Goal: Task Accomplishment & Management: Manage account settings

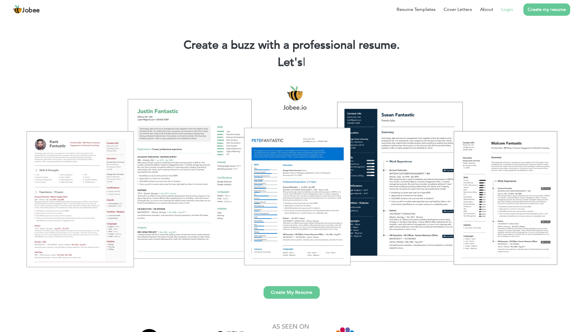
click at [508, 9] on link "Login" at bounding box center [507, 9] width 12 height 7
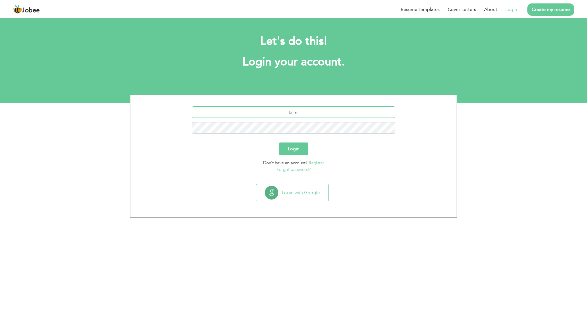
click at [310, 117] on input "text" at bounding box center [293, 111] width 203 height 11
click at [356, 103] on section "naeemulhassan4546@gmail.com Login Don't have an account? Register Forgot passwo…" at bounding box center [294, 138] width 318 height 87
click at [351, 110] on input "naeemulhassan4546@gmail.com" at bounding box center [293, 111] width 203 height 11
drag, startPoint x: 351, startPoint y: 110, endPoint x: 192, endPoint y: 120, distance: 158.8
click at [180, 120] on div "naeemulhassan4546@gmail.com" at bounding box center [294, 122] width 318 height 32
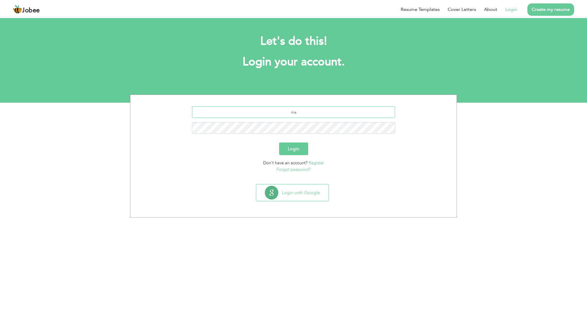
type input "m"
click at [314, 113] on input "naee" at bounding box center [293, 111] width 203 height 11
type input "naeemulhassan4546@gmail.com"
click at [338, 110] on input "naeemulhassan4546@gmail.com" at bounding box center [293, 111] width 203 height 11
click at [298, 192] on button "Login with Google" at bounding box center [292, 192] width 72 height 17
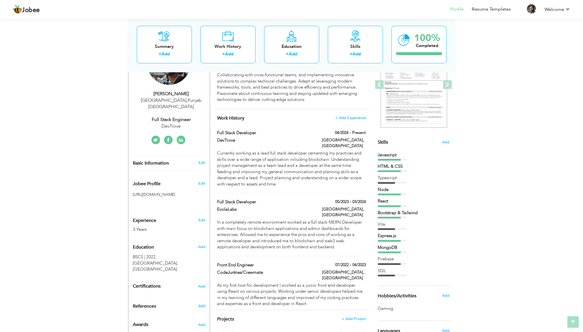
scroll to position [86, 0]
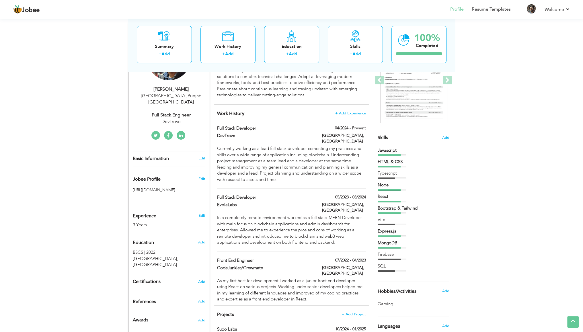
click at [125, 164] on div "View Resume Export PDF Profile Summary Public Link Experience Education Awards …" at bounding box center [291, 251] width 583 height 641
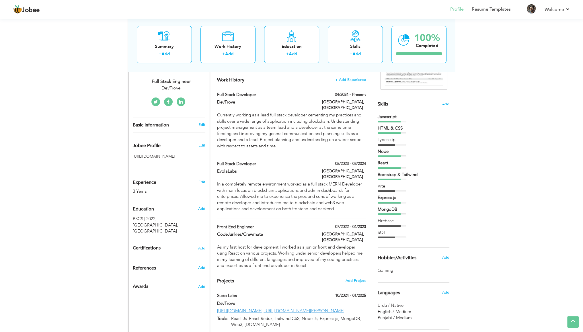
scroll to position [143, 0]
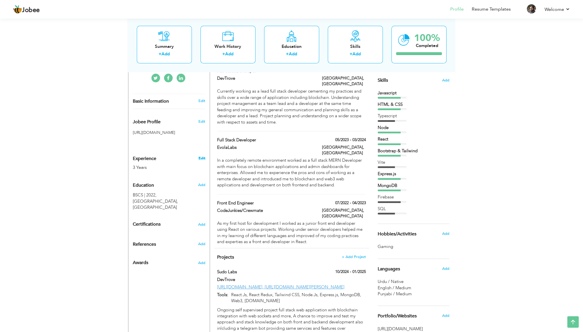
click at [198, 156] on link "Edit" at bounding box center [201, 158] width 7 height 5
type input "Naeemul"
type input "Hassan"
type input "03180507332"
select select "number:166"
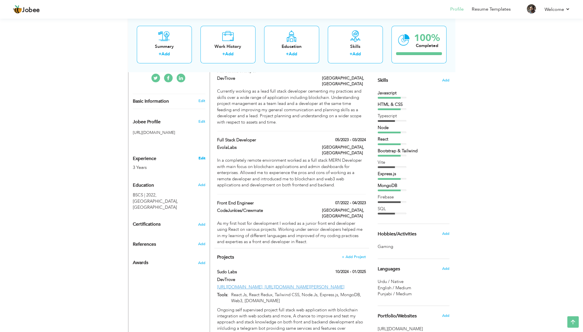
type input "Punjab"
type input "Islamabad"
select select "number:5"
type input "DevTrove"
type input "Full Stack Engineer"
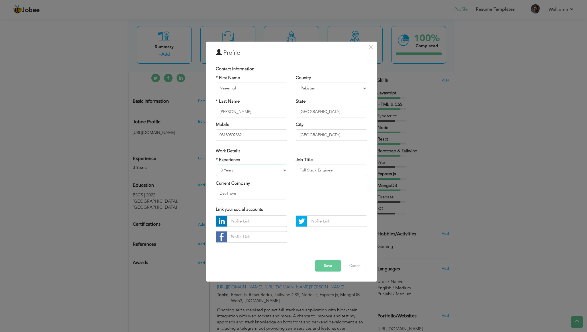
click at [221, 169] on select "Entry Level Less than 1 Year 1 Year 2 Years 3 Years 4 Years 5 Years 6 Years 7 Y…" at bounding box center [251, 170] width 71 height 11
select select "number:8"
click at [216, 165] on select "Entry Level Less than 1 Year 1 Year 2 Years 3 Years 4 Years 5 Years 6 Years 7 Y…" at bounding box center [251, 170] width 71 height 11
drag, startPoint x: 334, startPoint y: 168, endPoint x: 296, endPoint y: 168, distance: 38.1
click at [296, 168] on input "Full Stack Engineer" at bounding box center [331, 170] width 71 height 11
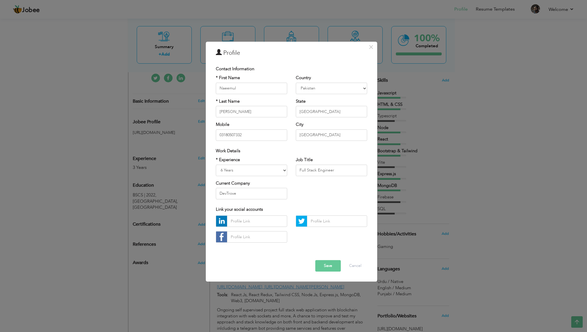
click at [295, 184] on div "* Experience Entry Level Less than 1 Year 1 Year 2 Years 3 Years 4 Years 5 Year…" at bounding box center [292, 180] width 160 height 47
click at [305, 185] on div "* Experience Entry Level Less than 1 Year 1 Year 2 Years 3 Years 4 Years 5 Year…" at bounding box center [292, 180] width 160 height 47
click at [334, 170] on input "Full Stack Engineer" at bounding box center [331, 170] width 71 height 11
drag, startPoint x: 336, startPoint y: 171, endPoint x: 296, endPoint y: 172, distance: 40.1
click at [296, 171] on input "Full Stack Engineer" at bounding box center [331, 170] width 71 height 11
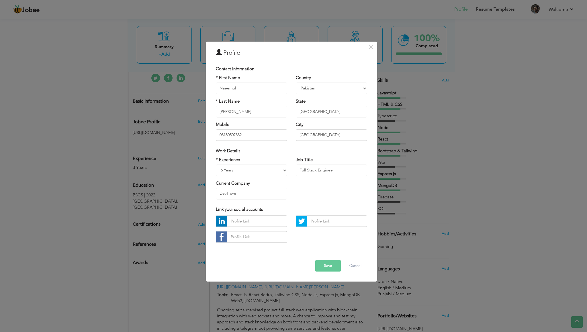
click at [250, 185] on div "Current Company DevTrove" at bounding box center [251, 189] width 71 height 19
click at [324, 265] on button "Save" at bounding box center [328, 265] width 26 height 11
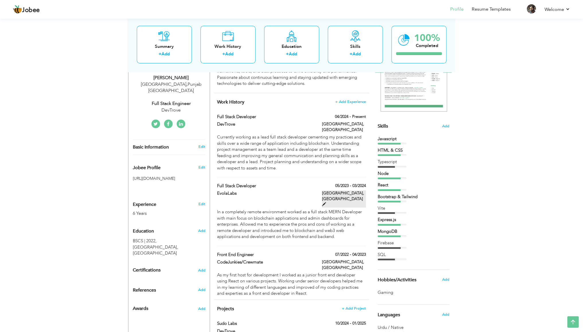
scroll to position [118, 0]
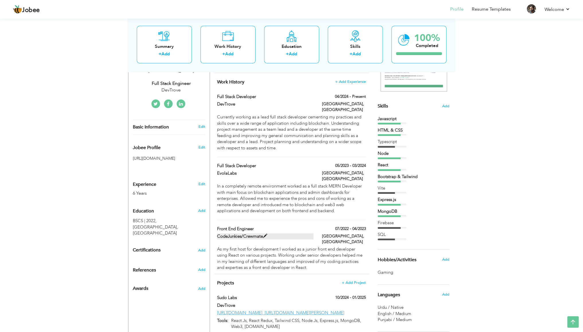
click at [266, 234] on span at bounding box center [265, 236] width 4 height 4
type input "Front End Engineer"
type input "CodeJunkies/Crewmate"
type input "07/2022"
type input "04/2023"
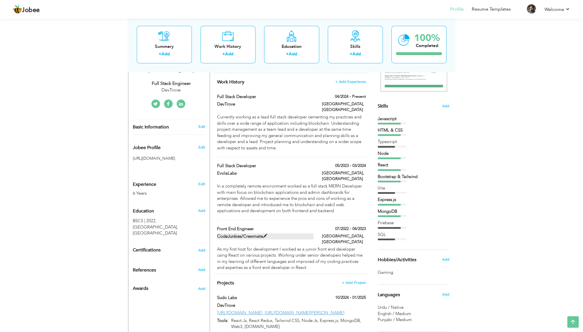
type input "[GEOGRAPHIC_DATA]"
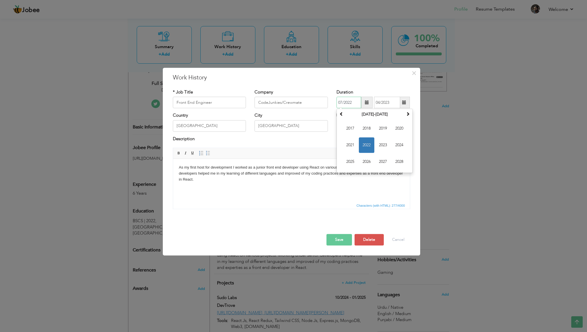
click at [353, 103] on input "07/2022" at bounding box center [348, 102] width 25 height 11
click at [349, 105] on input "07/2022" at bounding box center [348, 102] width 25 height 11
drag, startPoint x: 347, startPoint y: 104, endPoint x: 353, endPoint y: 109, distance: 7.3
click at [352, 104] on input "07/2022" at bounding box center [348, 102] width 25 height 11
click at [379, 130] on span "2019" at bounding box center [382, 128] width 15 height 15
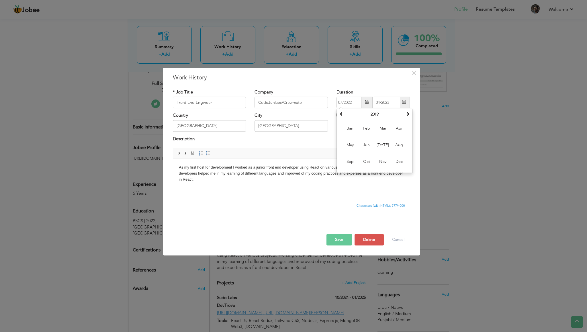
click at [399, 188] on html "As my first host for development I worked as a junior front end developer using…" at bounding box center [291, 173] width 237 height 29
click at [345, 238] on button "Save" at bounding box center [339, 239] width 26 height 11
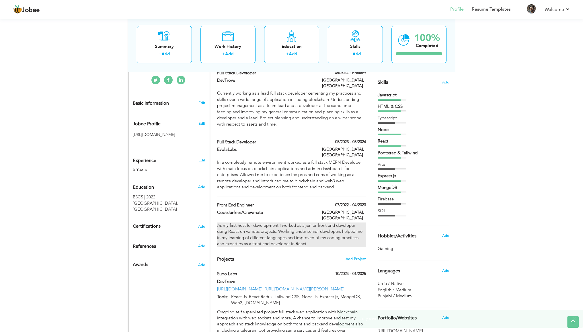
scroll to position [146, 0]
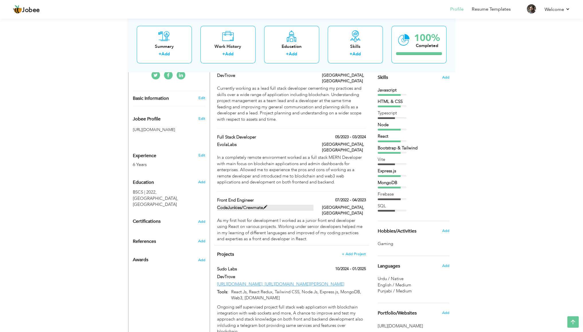
click at [266, 205] on span at bounding box center [265, 207] width 4 height 4
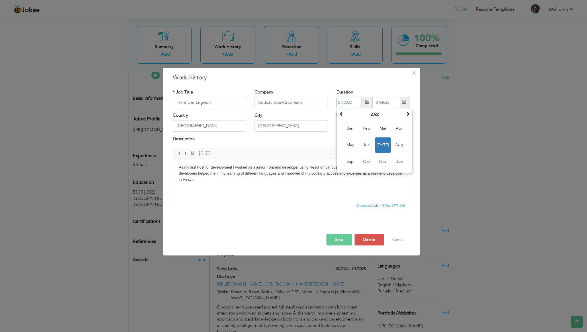
click at [353, 103] on input "07/2022" at bounding box center [348, 102] width 25 height 11
click at [340, 114] on span at bounding box center [341, 114] width 4 height 4
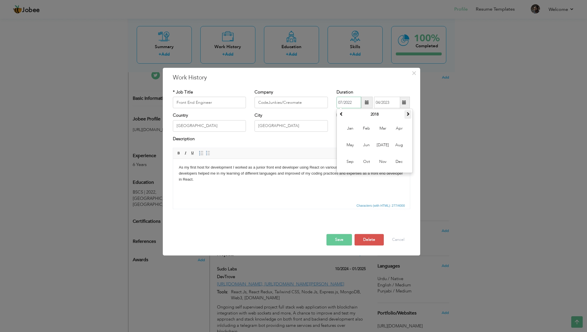
click at [410, 114] on th at bounding box center [407, 114] width 7 height 9
click at [370, 146] on span "Jun" at bounding box center [366, 145] width 15 height 15
type input "06/2019"
click at [338, 236] on button "Save" at bounding box center [339, 239] width 26 height 11
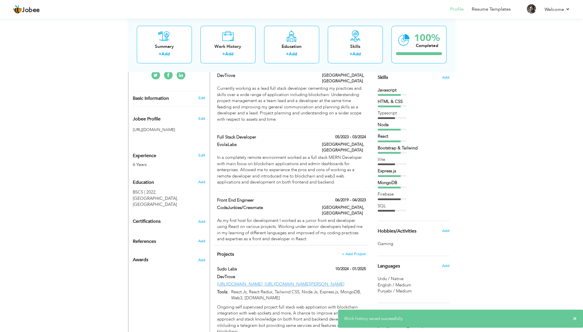
click at [496, 163] on div "View Resume Export PDF Profile Summary Public Link Experience Education Awards …" at bounding box center [291, 191] width 583 height 641
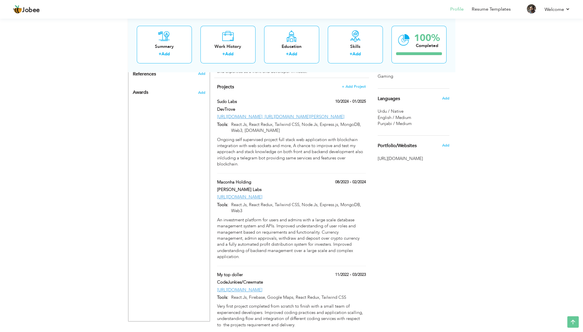
scroll to position [318, 0]
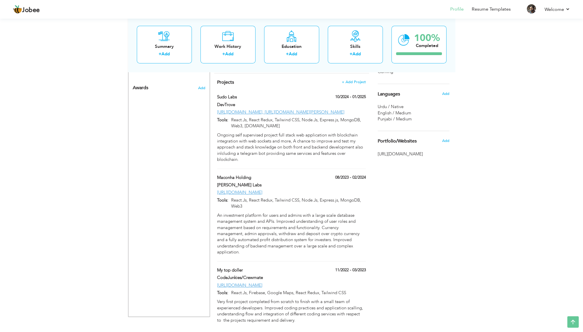
drag, startPoint x: 248, startPoint y: 97, endPoint x: 257, endPoint y: 100, distance: 9.8
click at [257, 109] on div "https://sudolab.net/, https://sudolab-dapp.vercel.app/" at bounding box center [291, 112] width 157 height 7
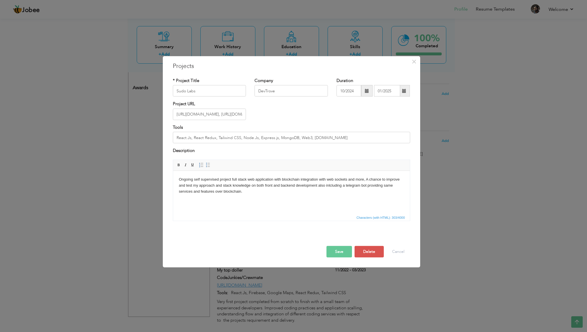
click at [272, 52] on div "× Projects * Project Title Sudo Labs Company DevTrove Duration 10/2024" at bounding box center [293, 166] width 587 height 332
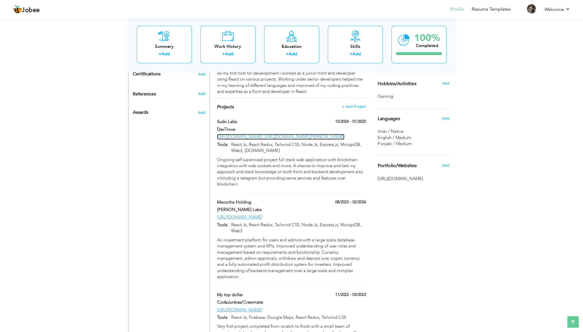
scroll to position [289, 0]
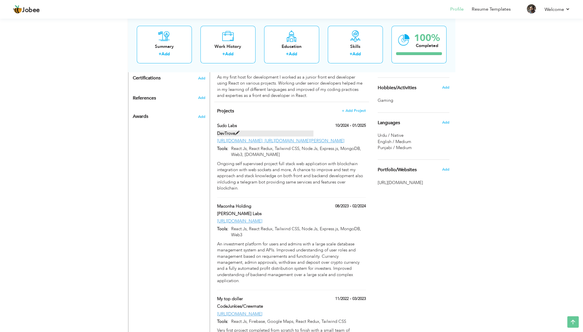
click at [237, 131] on span at bounding box center [237, 133] width 4 height 4
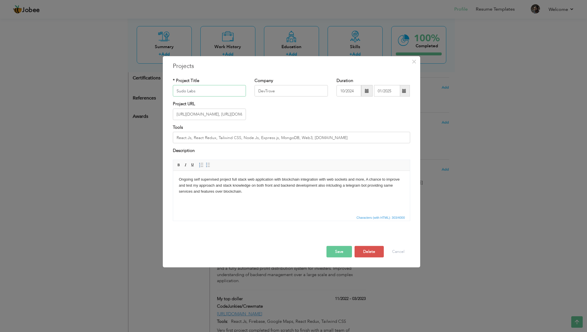
drag, startPoint x: 201, startPoint y: 91, endPoint x: 159, endPoint y: 91, distance: 41.3
click at [159, 91] on div "× Projects * Project Title Sudo Labs Company DevTrove Duration 10/2024" at bounding box center [293, 166] width 587 height 332
click at [252, 111] on div "Project URL https://sudolab.net/, https://sudolab-dapp.vercel.app/" at bounding box center [292, 112] width 246 height 23
click at [220, 117] on input "https://sudolab.net/, https://sudolab-dapp.vercel.app/" at bounding box center [209, 114] width 73 height 11
paste input "www.deepverify.net"
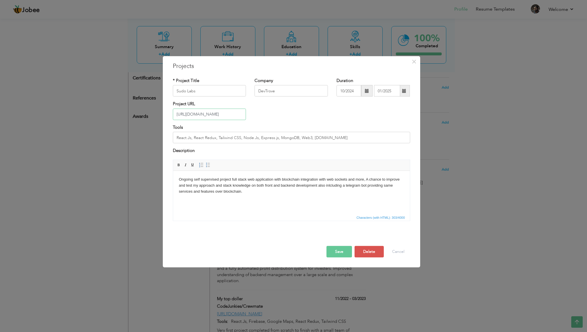
type input "[URL][DOMAIN_NAME]"
drag, startPoint x: 193, startPoint y: 138, endPoint x: 346, endPoint y: 135, distance: 152.5
click at [346, 135] on input "React.Js, React Redux, Tailwind CSS, Node.Js, Express.js, MongoDB, Web3, Morali…" at bounding box center [291, 137] width 237 height 11
drag, startPoint x: 317, startPoint y: 138, endPoint x: 337, endPoint y: 137, distance: 19.8
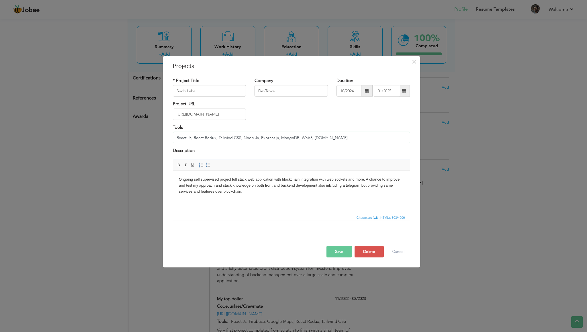
click at [337, 136] on input "React.Js, React Redux, Tailwind CSS, Node.Js, Express.js, MongoDB, Web3, Morali…" at bounding box center [291, 137] width 237 height 11
type input "React.Js, React Redux, Tailwind CSS, Node.Js, Express.js, MongoDB, Web3, AI Mod…"
drag, startPoint x: 179, startPoint y: 179, endPoint x: 378, endPoint y: 181, distance: 199.5
click at [378, 181] on body "Ongoing self supervised project full stack web application with blockchain inte…" at bounding box center [291, 185] width 225 height 18
click at [318, 188] on body "Ongoing self supervised project full stack web application with blockchain inte…" at bounding box center [291, 185] width 225 height 18
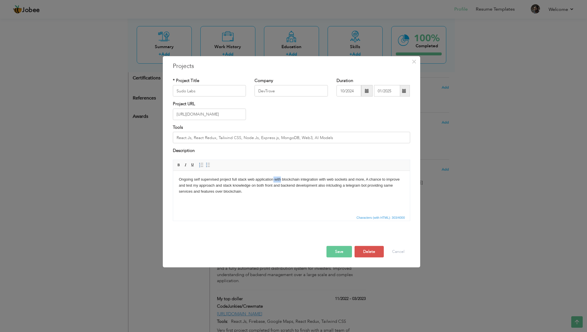
drag, startPoint x: 273, startPoint y: 179, endPoint x: 280, endPoint y: 178, distance: 7.5
click at [280, 178] on body "Ongoing self supervised project full stack web application with blockchain inte…" at bounding box center [291, 185] width 225 height 18
drag, startPoint x: 206, startPoint y: 91, endPoint x: 130, endPoint y: 96, distance: 76.1
click at [130, 96] on div "× Projects * Project Title Sudo Labs Company DevTrove Duration 10/2024" at bounding box center [293, 166] width 587 height 332
type input "DeepVerify"
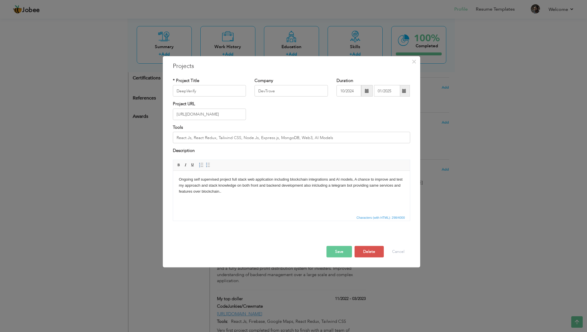
click at [337, 250] on button "Save" at bounding box center [339, 251] width 26 height 11
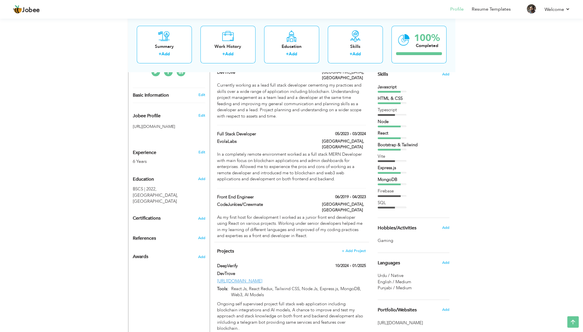
scroll to position [261, 0]
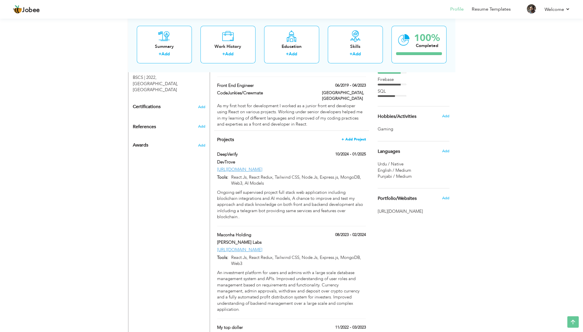
click at [356, 137] on span "+ Add Project" at bounding box center [353, 139] width 24 height 4
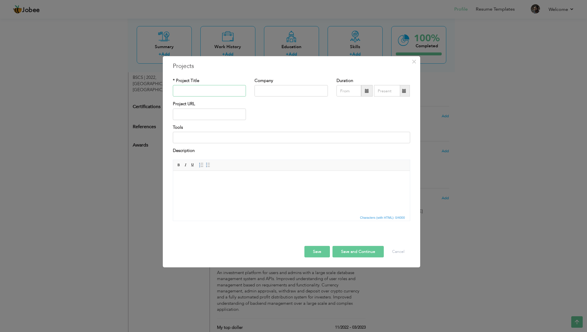
click at [202, 93] on input "text" at bounding box center [209, 90] width 73 height 11
type input "Company Website"
click at [276, 91] on input "text" at bounding box center [291, 90] width 73 height 11
type input "DevTrove"
click at [199, 118] on input "text" at bounding box center [209, 114] width 73 height 11
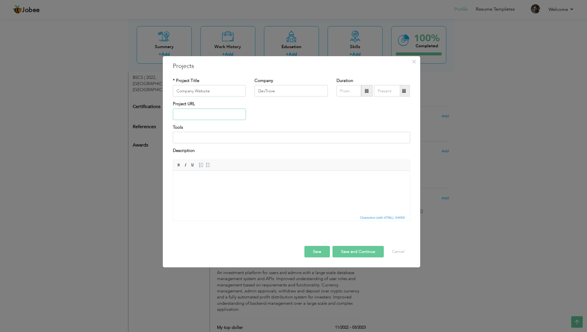
paste input "[URL][DOMAIN_NAME]"
type input "[URL][DOMAIN_NAME]"
click at [347, 90] on input "09/2025" at bounding box center [348, 90] width 25 height 11
click at [363, 91] on span at bounding box center [366, 90] width 11 height 11
click at [353, 129] on span "2024" at bounding box center [349, 133] width 15 height 15
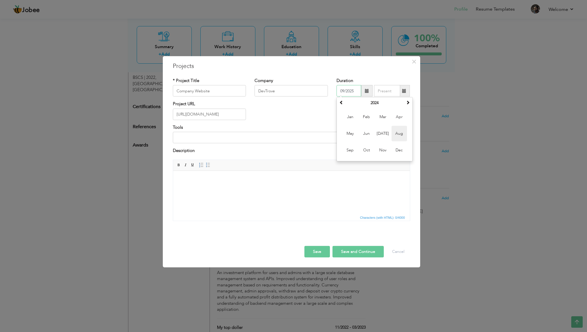
click at [395, 136] on span "Aug" at bounding box center [399, 133] width 15 height 15
type input "08/2024"
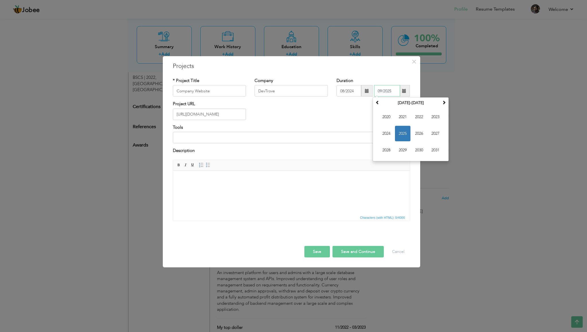
click at [387, 93] on input "09/2025" at bounding box center [387, 90] width 26 height 11
click at [389, 132] on span "2024" at bounding box center [386, 133] width 15 height 15
click at [433, 148] on span "Dec" at bounding box center [435, 149] width 15 height 15
type input "12/2024"
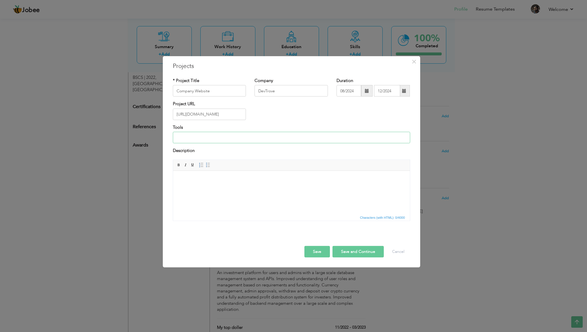
click at [212, 136] on input at bounding box center [291, 137] width 237 height 11
drag, startPoint x: 242, startPoint y: 138, endPoint x: 316, endPoint y: 137, distance: 74.5
click at [316, 137] on input "React.Js, React Redux, Tailwind CSS, Node.Js, Express.js, MongoDB, Web3" at bounding box center [291, 137] width 237 height 11
drag, startPoint x: 193, startPoint y: 138, endPoint x: 349, endPoint y: 129, distance: 155.6
click at [349, 129] on div "Tools React.Js, React Redux, Tailwind CSS, Node.Js, Express.js, MongoDB, Web3" at bounding box center [291, 133] width 237 height 19
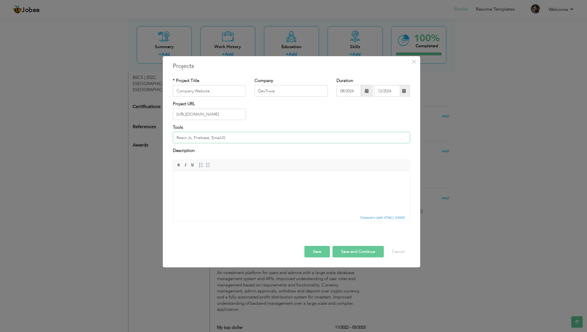
type input "React.Js, Firebase, EmailJS"
click at [248, 188] on html at bounding box center [291, 179] width 237 height 17
click at [269, 181] on body "In house project for companies own website," at bounding box center [291, 179] width 225 height 6
click at [194, 136] on input "React.Js, Firebase, EmailJS" at bounding box center [291, 137] width 237 height 11
type input "ReactJS, TailwindCSS, Framer motion, Firebase, EmailJS"
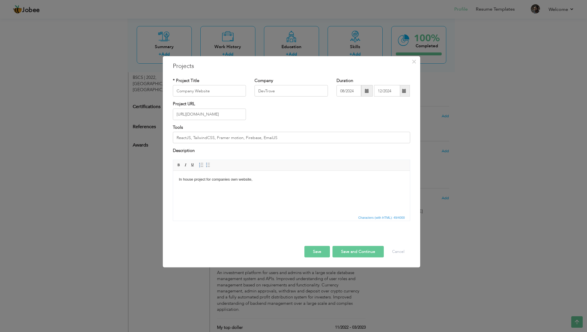
drag, startPoint x: 269, startPoint y: 198, endPoint x: 287, endPoint y: 183, distance: 23.7
click at [269, 188] on html "In house project for companies own website," at bounding box center [291, 179] width 237 height 17
click at [316, 252] on button "Save" at bounding box center [317, 251] width 26 height 11
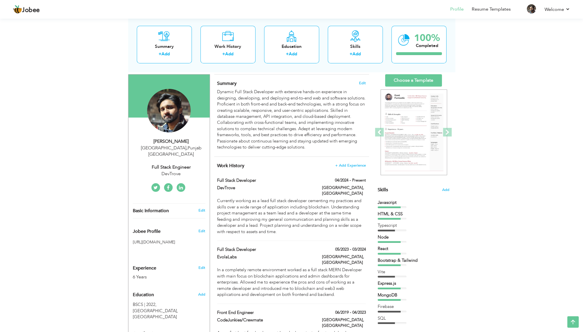
scroll to position [0, 0]
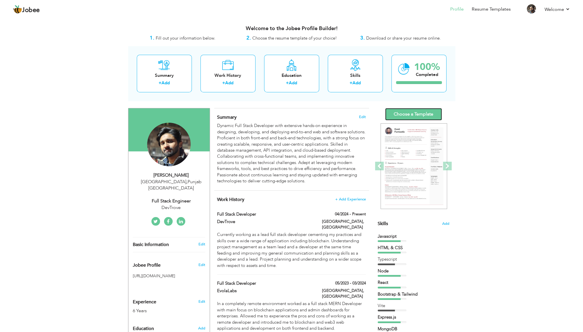
click at [416, 111] on link "Choose a Template" at bounding box center [413, 114] width 57 height 12
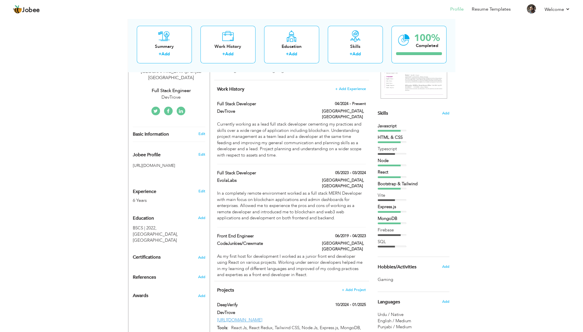
scroll to position [143, 0]
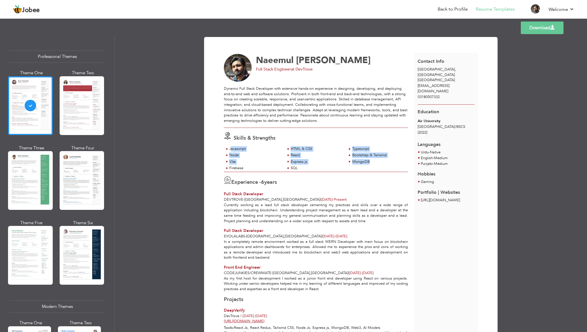
drag, startPoint x: 230, startPoint y: 148, endPoint x: 361, endPoint y: 167, distance: 132.2
click at [361, 167] on div "Javascript HTML & CSS Typescript Node React Vite MongoDB" at bounding box center [316, 159] width 184 height 26
click at [348, 169] on div "Javascript HTML & CSS Typescript Node React Vite MongoDB" at bounding box center [316, 159] width 184 height 26
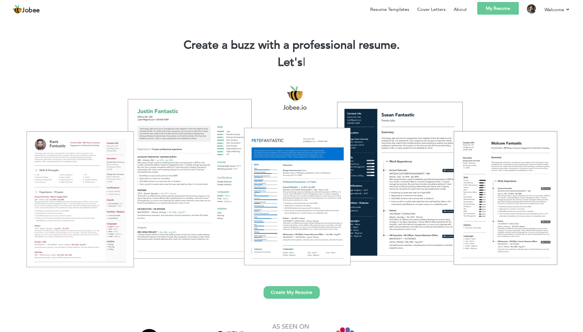
click at [508, 8] on link "My Resume" at bounding box center [498, 8] width 42 height 13
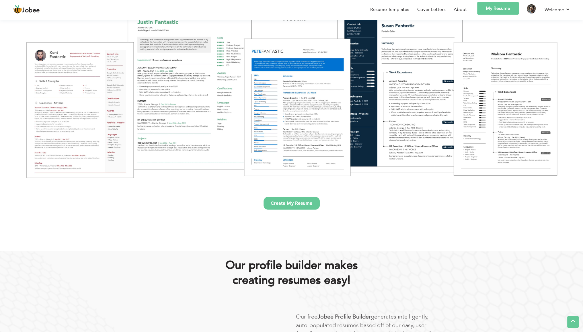
scroll to position [86, 0]
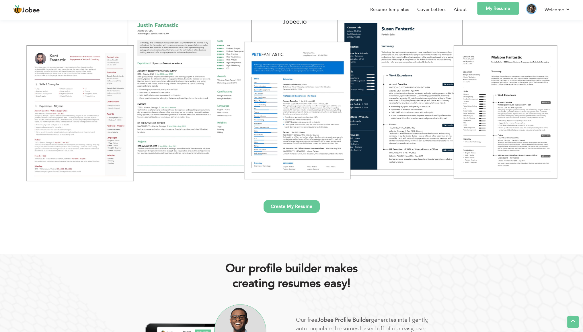
click at [532, 8] on img at bounding box center [531, 8] width 9 height 9
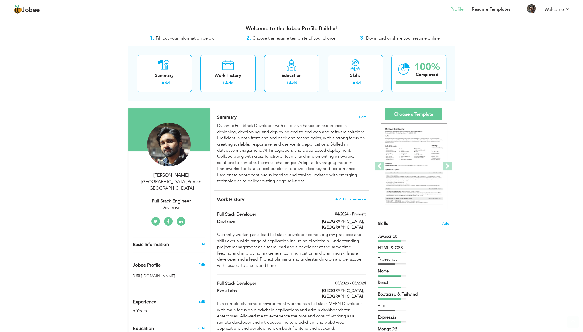
click at [419, 112] on link "Choose a Template" at bounding box center [413, 114] width 57 height 12
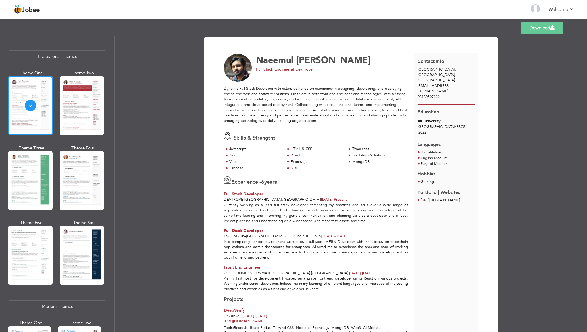
click at [533, 27] on link "Download" at bounding box center [542, 27] width 43 height 13
